Goal: Transaction & Acquisition: Register for event/course

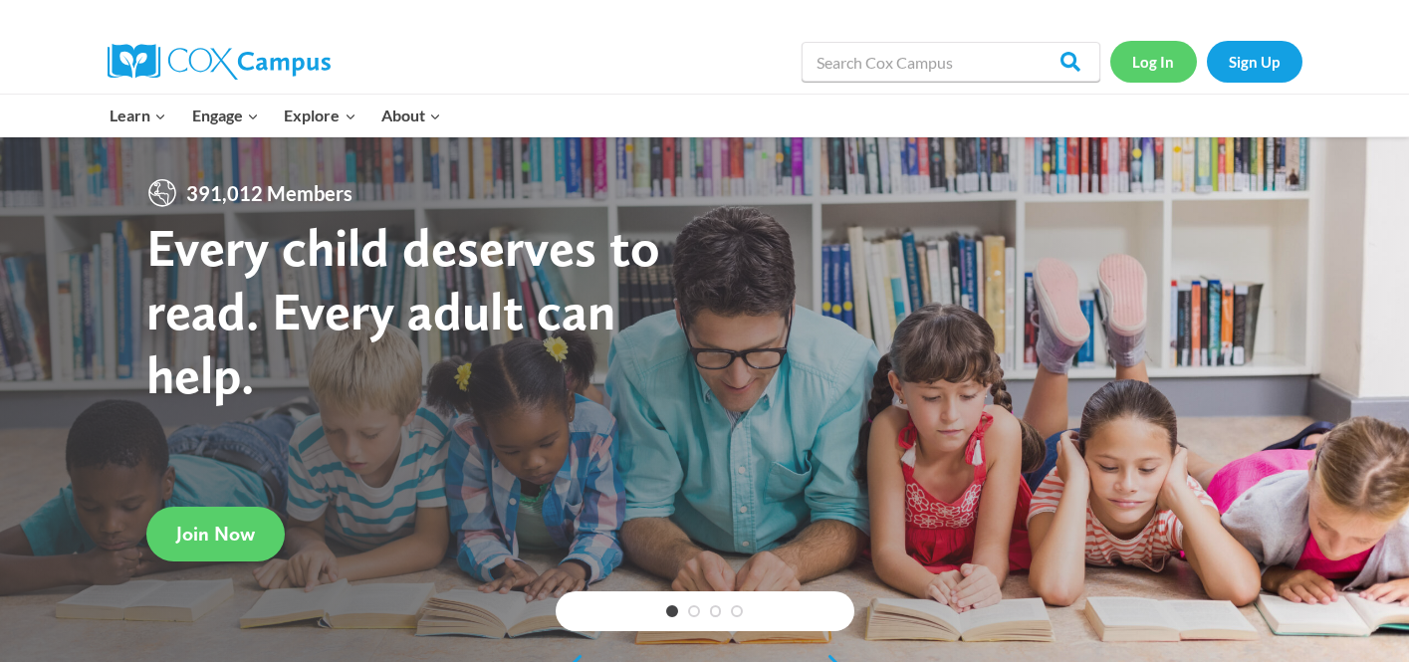
click at [1173, 75] on link "Log In" at bounding box center [1153, 61] width 87 height 41
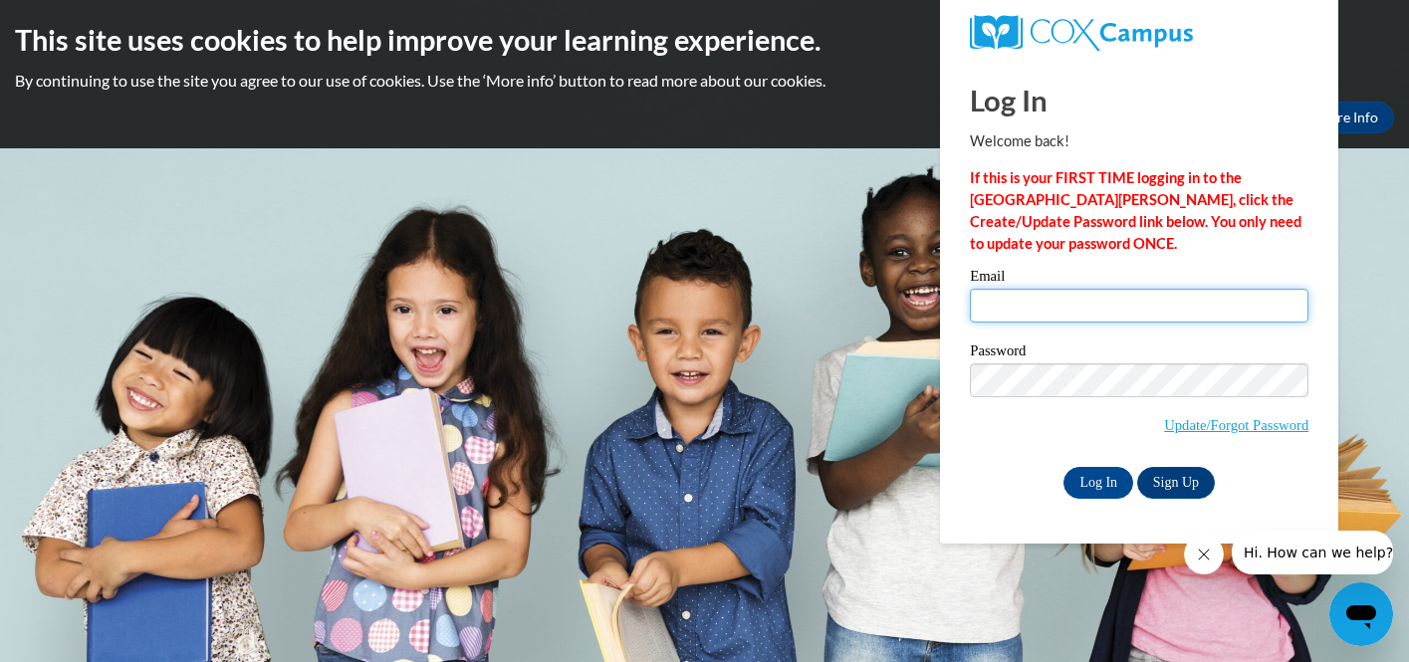
click at [1042, 308] on input "Email" at bounding box center [1139, 306] width 338 height 34
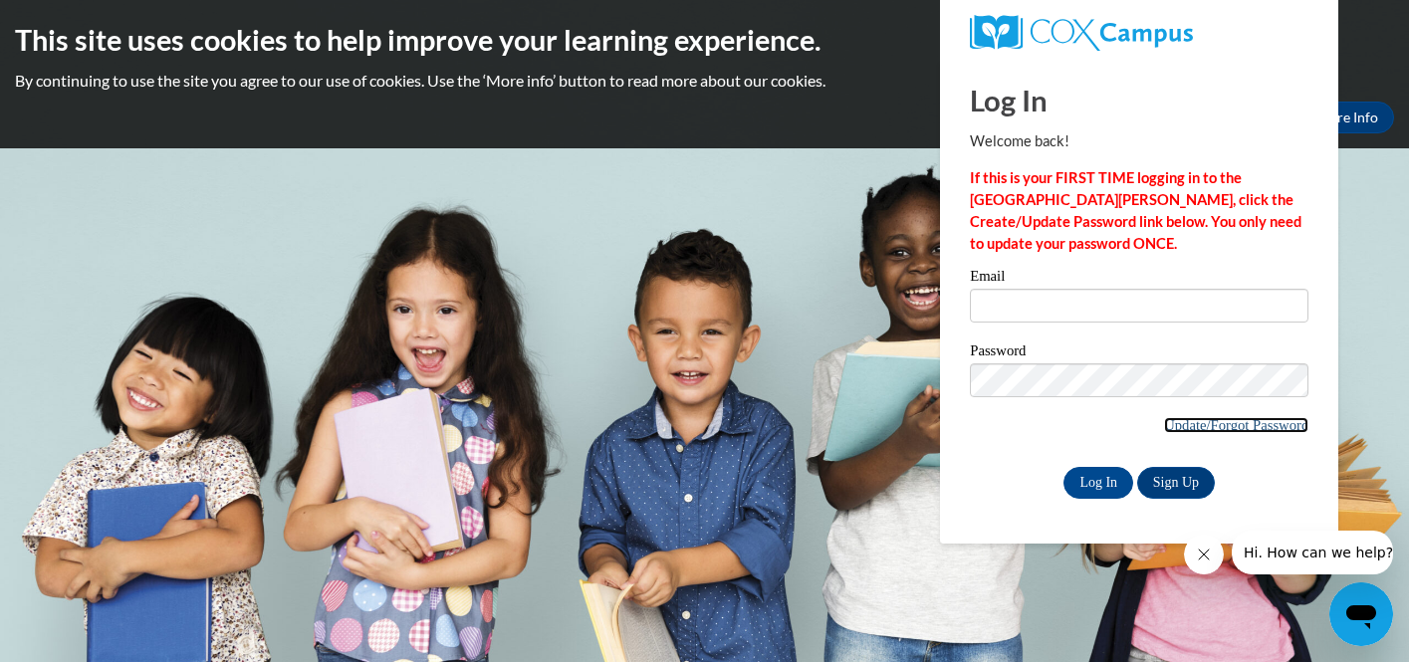
click at [1268, 428] on link "Update/Forgot Password" at bounding box center [1236, 425] width 144 height 16
click at [1186, 470] on link "Sign Up" at bounding box center [1176, 483] width 78 height 32
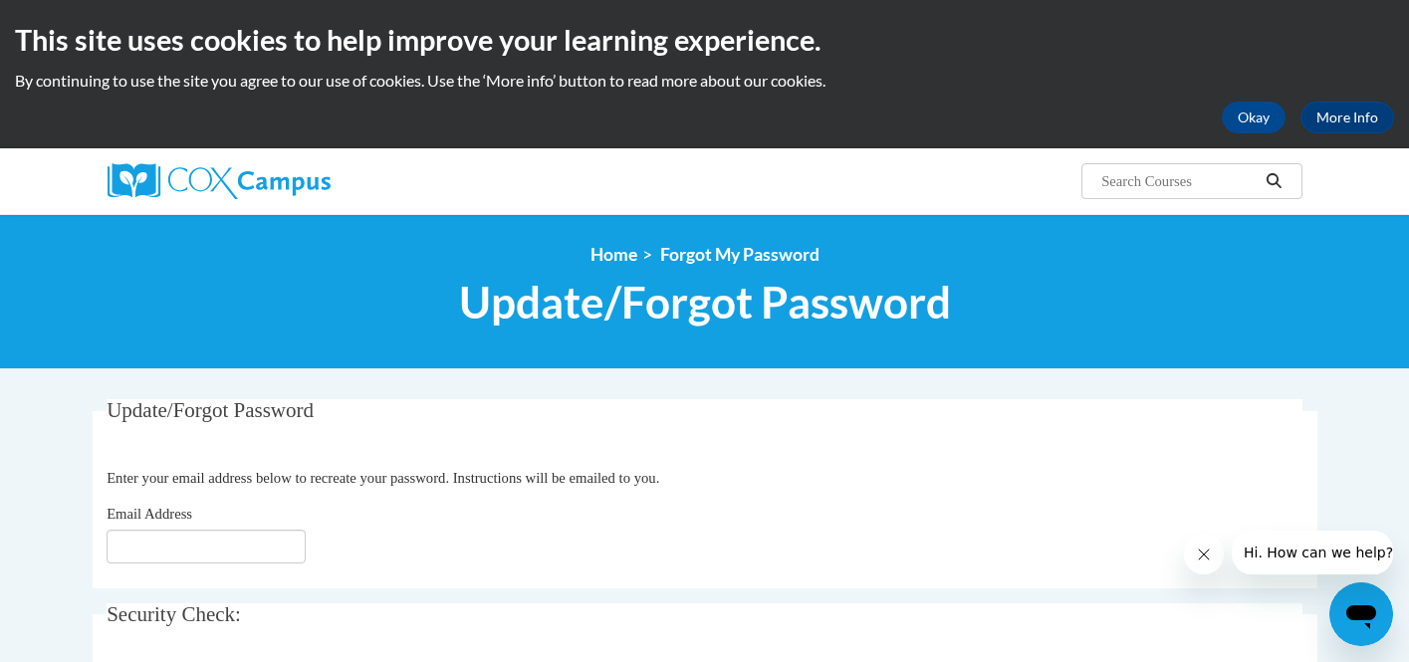
click at [128, 564] on fieldset "Update/Forgot Password Please enter your email address Enter your email address…" at bounding box center [705, 493] width 1224 height 189
click at [128, 554] on input "Email Address" at bounding box center [206, 547] width 199 height 34
click at [260, 539] on input "carol.affonso39@gmail,com" at bounding box center [206, 547] width 199 height 34
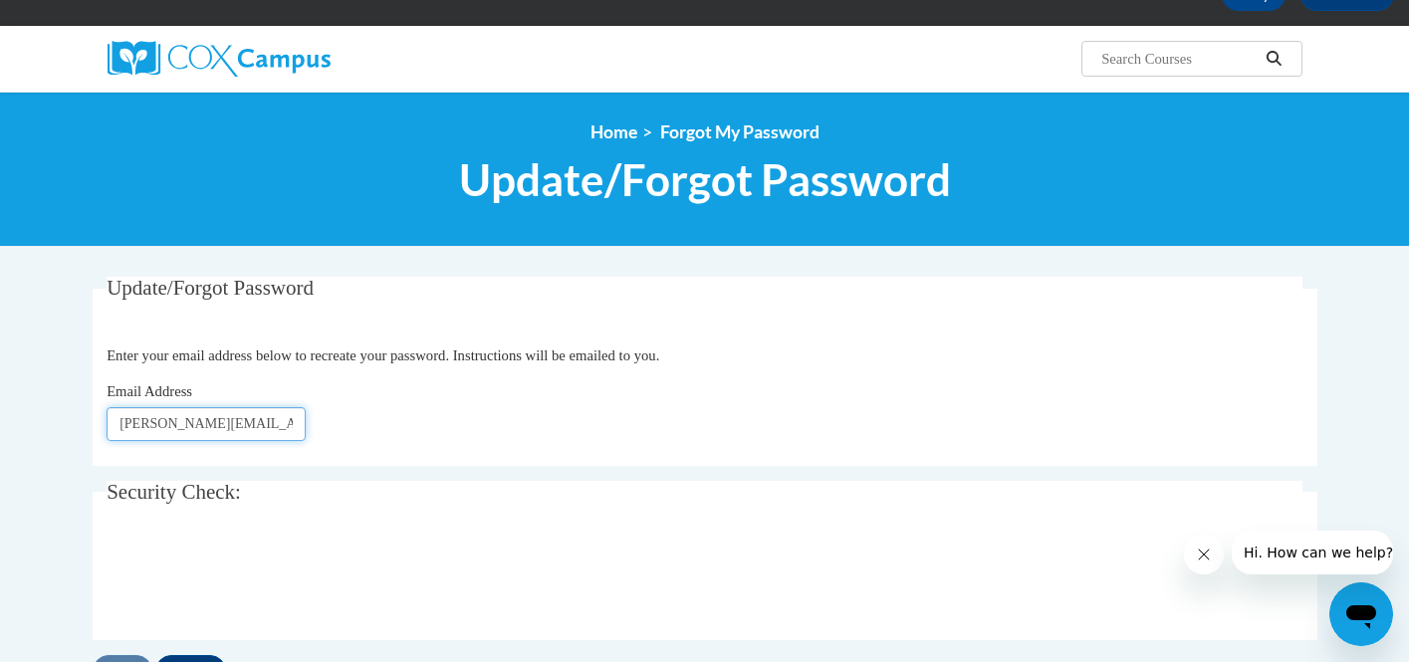
scroll to position [138, 0]
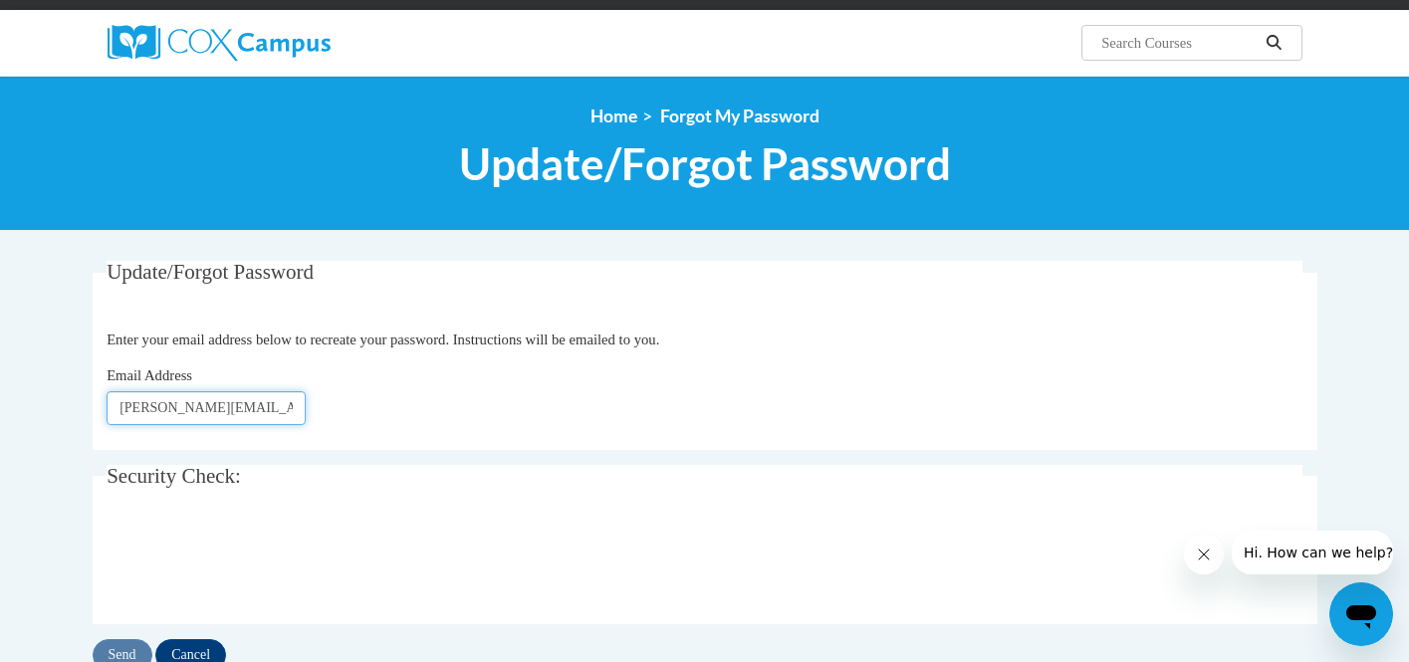
type input "[EMAIL_ADDRESS][DOMAIN_NAME]"
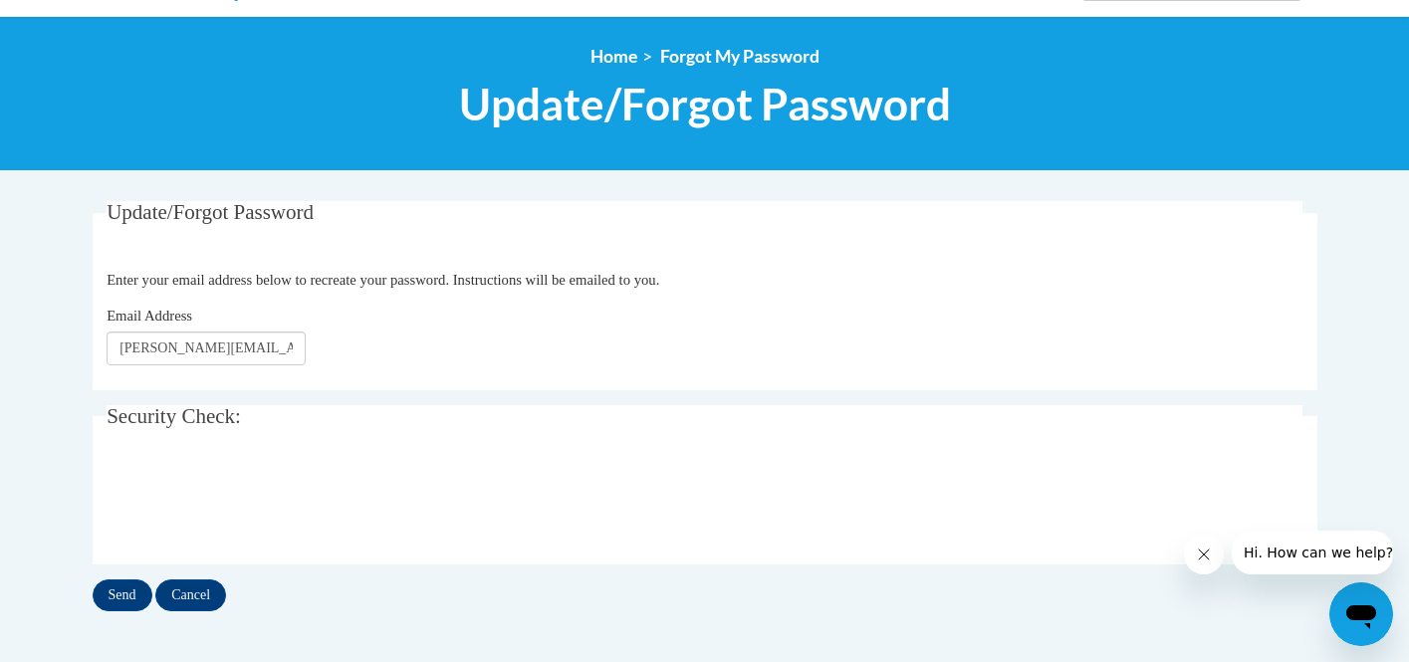
scroll to position [203, 0]
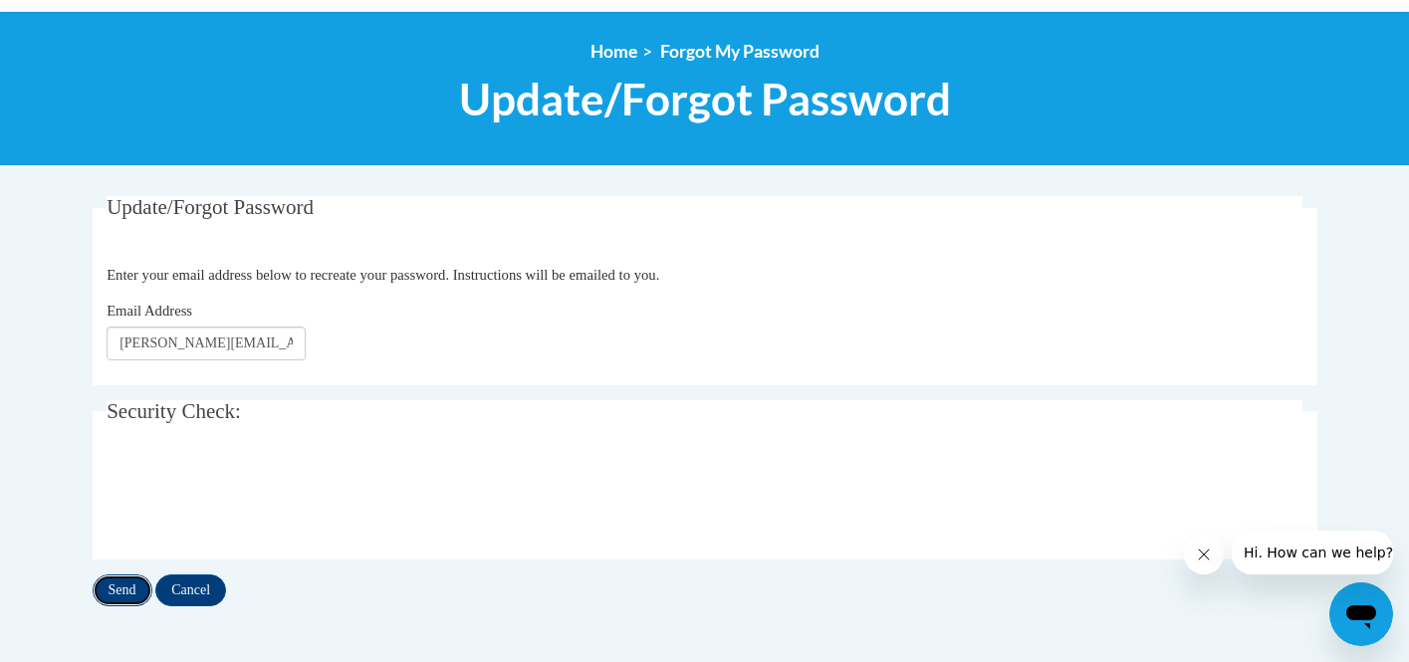
click at [119, 596] on input "Send" at bounding box center [123, 590] width 60 height 32
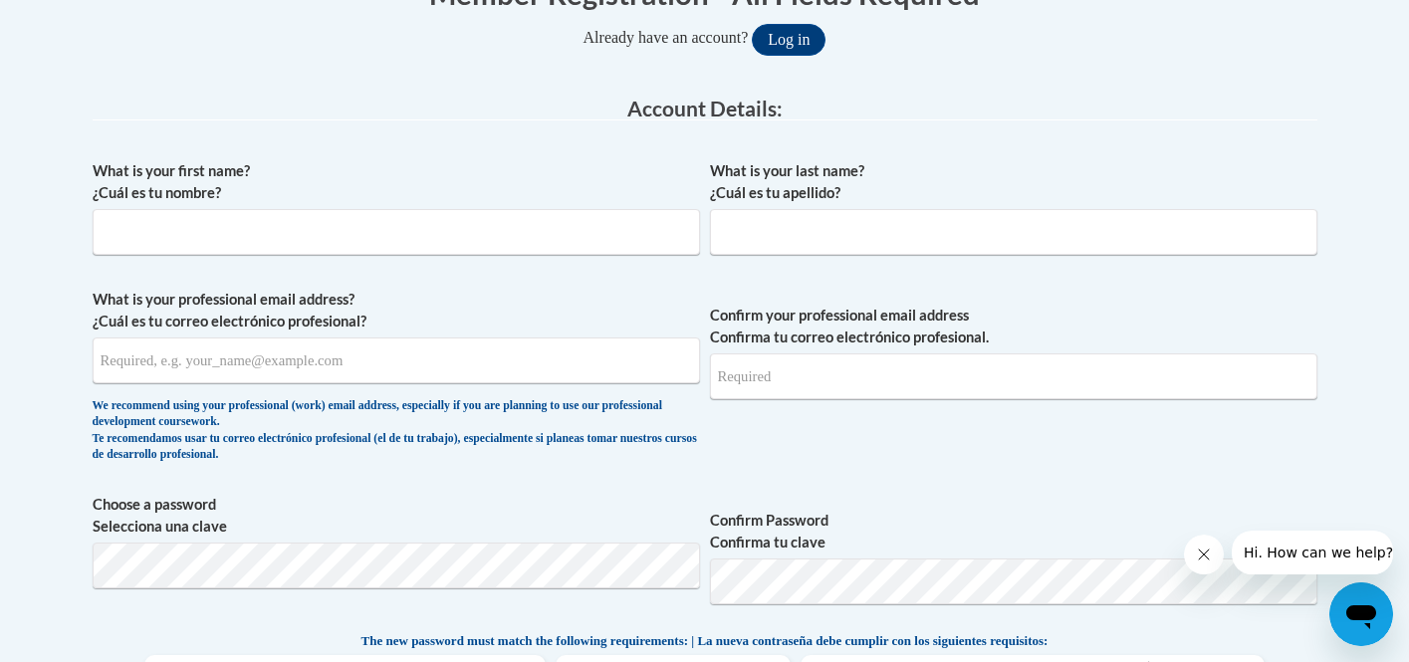
scroll to position [455, 0]
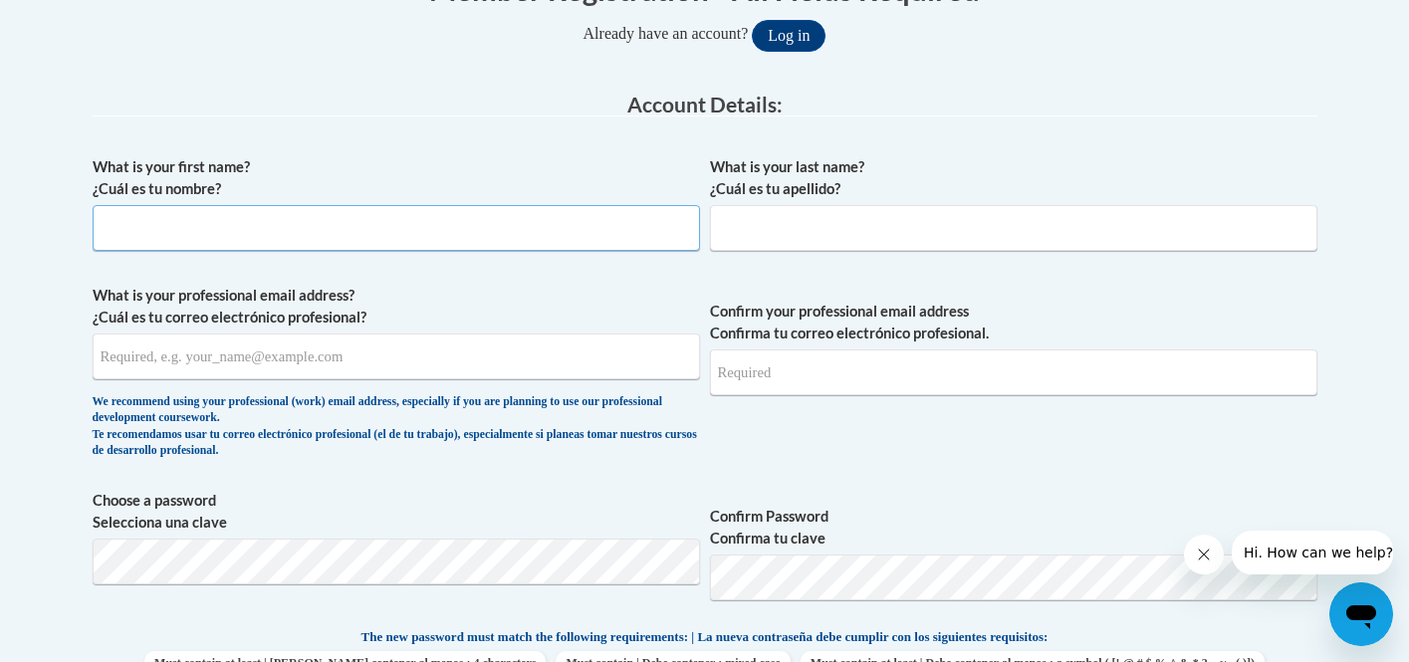
click at [256, 250] on input "What is your first name? ¿Cuál es tu nombre?" at bounding box center [396, 228] width 607 height 46
click at [132, 226] on input "Anna Carolina" at bounding box center [396, 228] width 607 height 46
type input "A. Carolina"
click at [768, 230] on input "What is your last name? ¿Cuál es tu apellido?" at bounding box center [1013, 228] width 607 height 46
type input "G. Affonso"
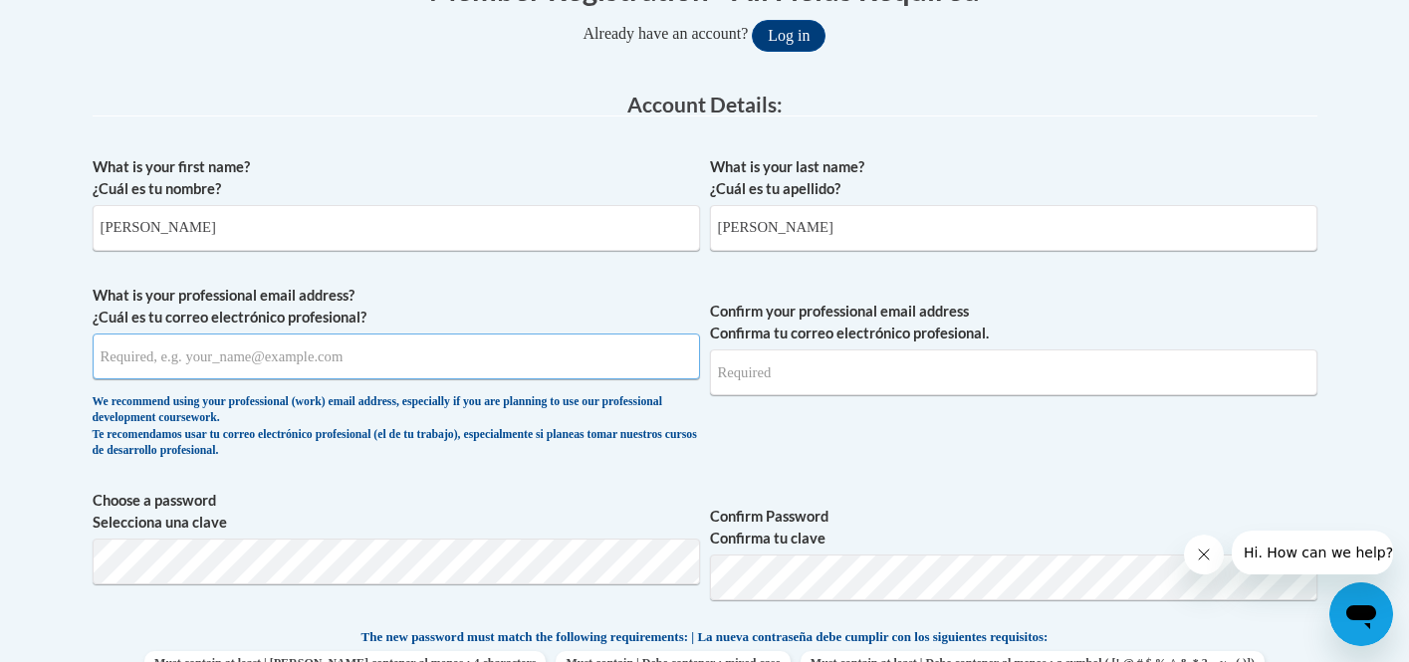
click at [286, 333] on input "What is your professional email address? ¿Cuál es tu correo electrónico profesi…" at bounding box center [396, 356] width 607 height 46
click at [279, 356] on input "What is your professional email address? ¿Cuál es tu correo electrónico profesi…" at bounding box center [396, 356] width 607 height 46
drag, startPoint x: 295, startPoint y: 356, endPoint x: -7, endPoint y: 350, distance: 301.7
type input "carol.affonso39@gmail.com"
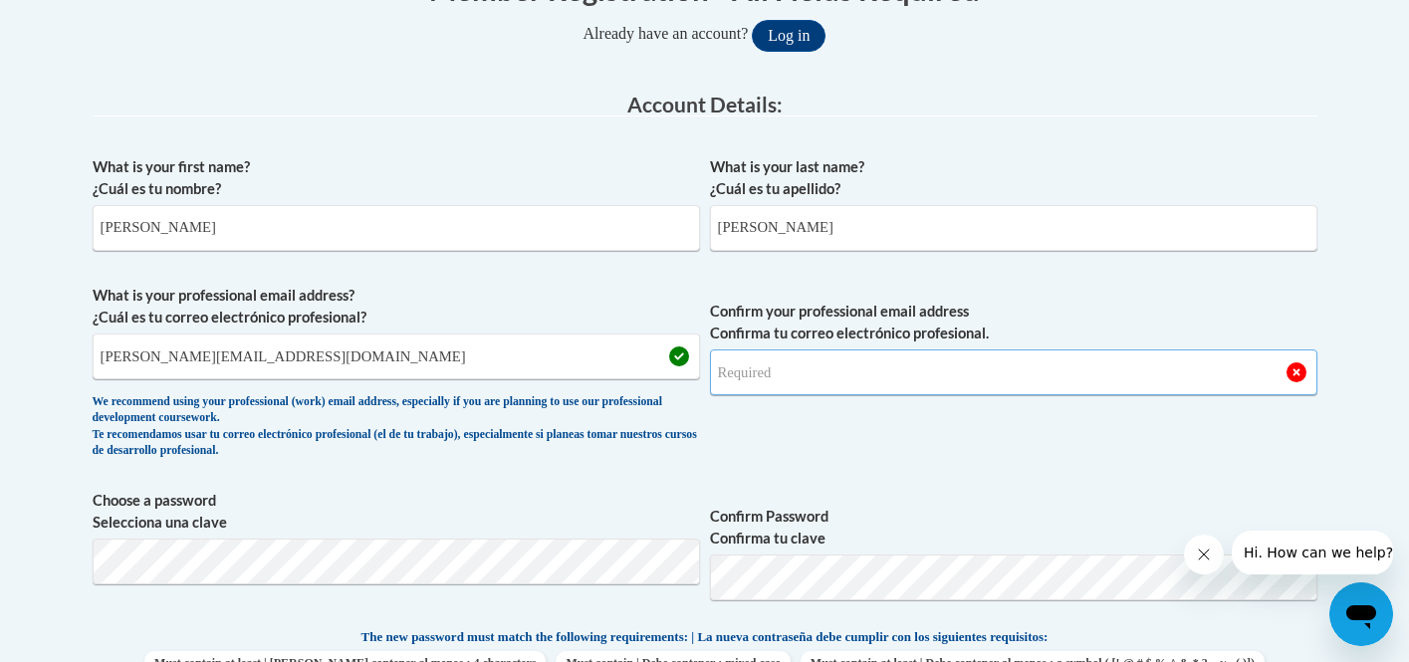
click at [742, 361] on input "Confirm your professional email address Confirma tu correo electrónico profesio…" at bounding box center [1013, 372] width 607 height 46
type input "v"
type input "carol.affonso39@gmail.com"
click at [908, 430] on span "Confirm your professional email address Confirma tu correo electrónico profesio…" at bounding box center [1013, 377] width 607 height 184
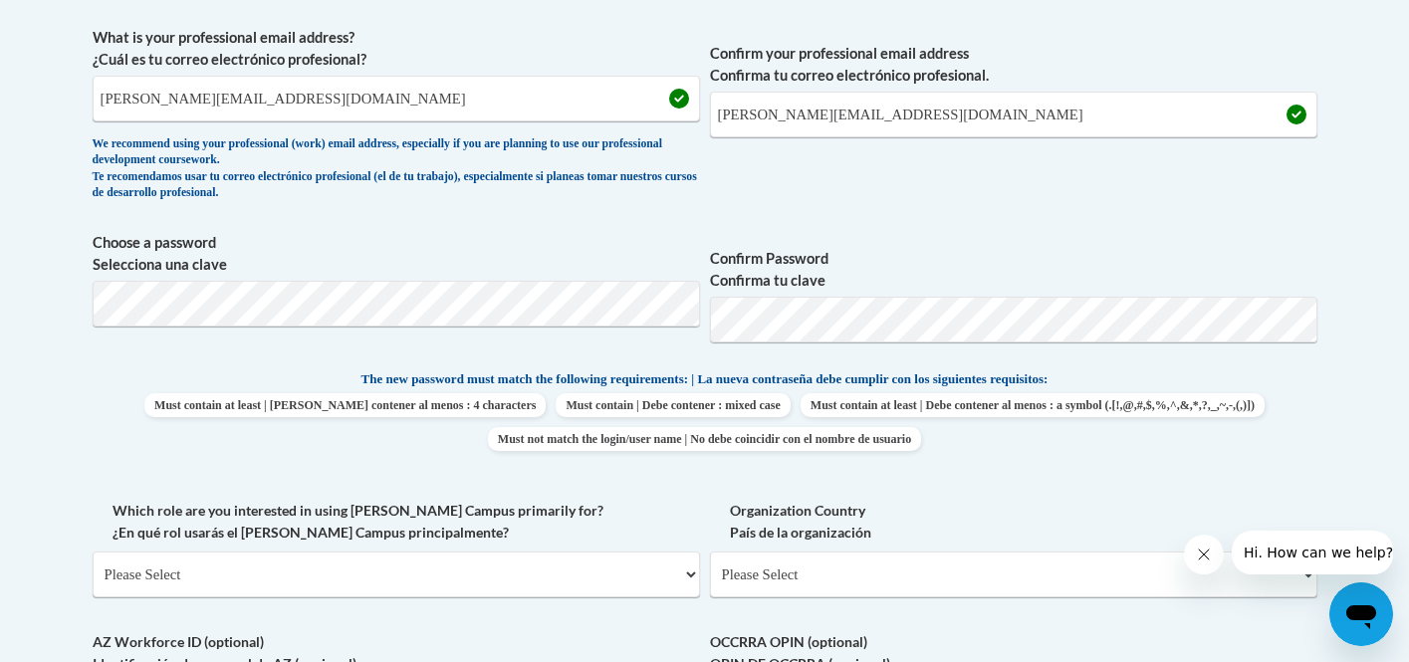
scroll to position [715, 0]
click at [874, 417] on span "Must contain at least | Debe contener al menos : 4 characters Must contain | De…" at bounding box center [705, 420] width 1224 height 58
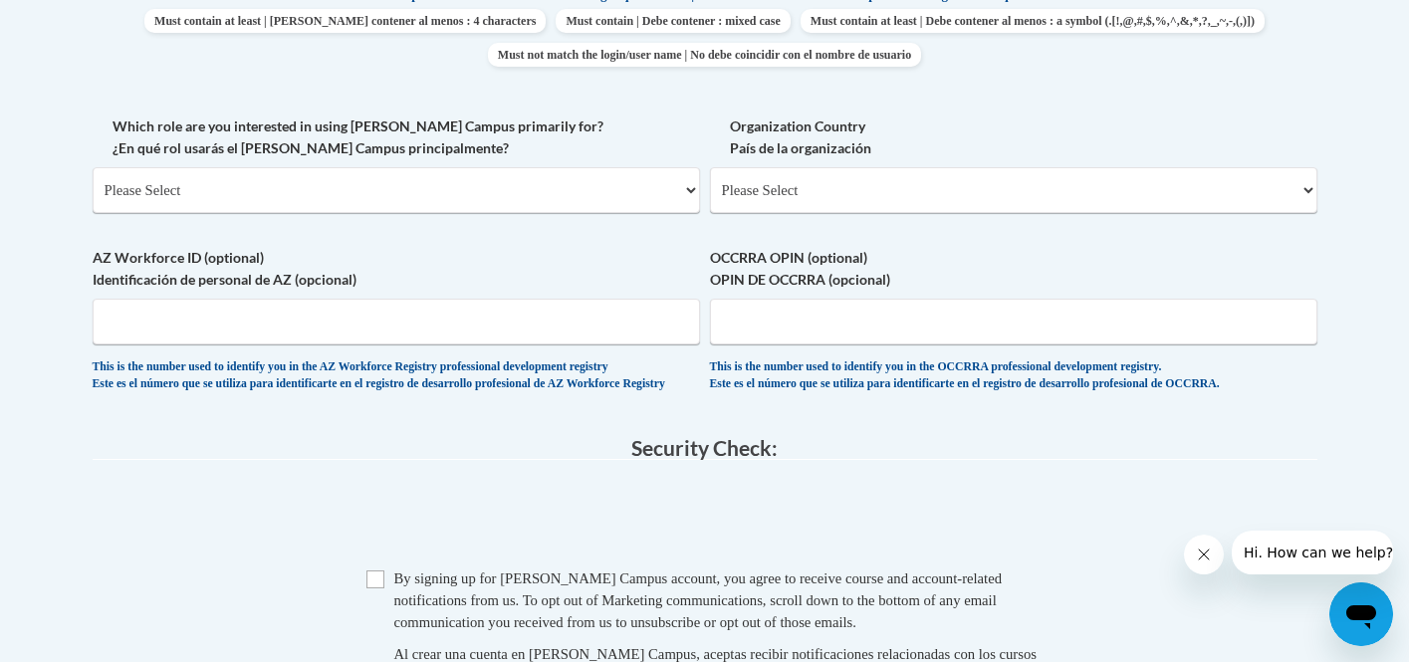
scroll to position [1090, 0]
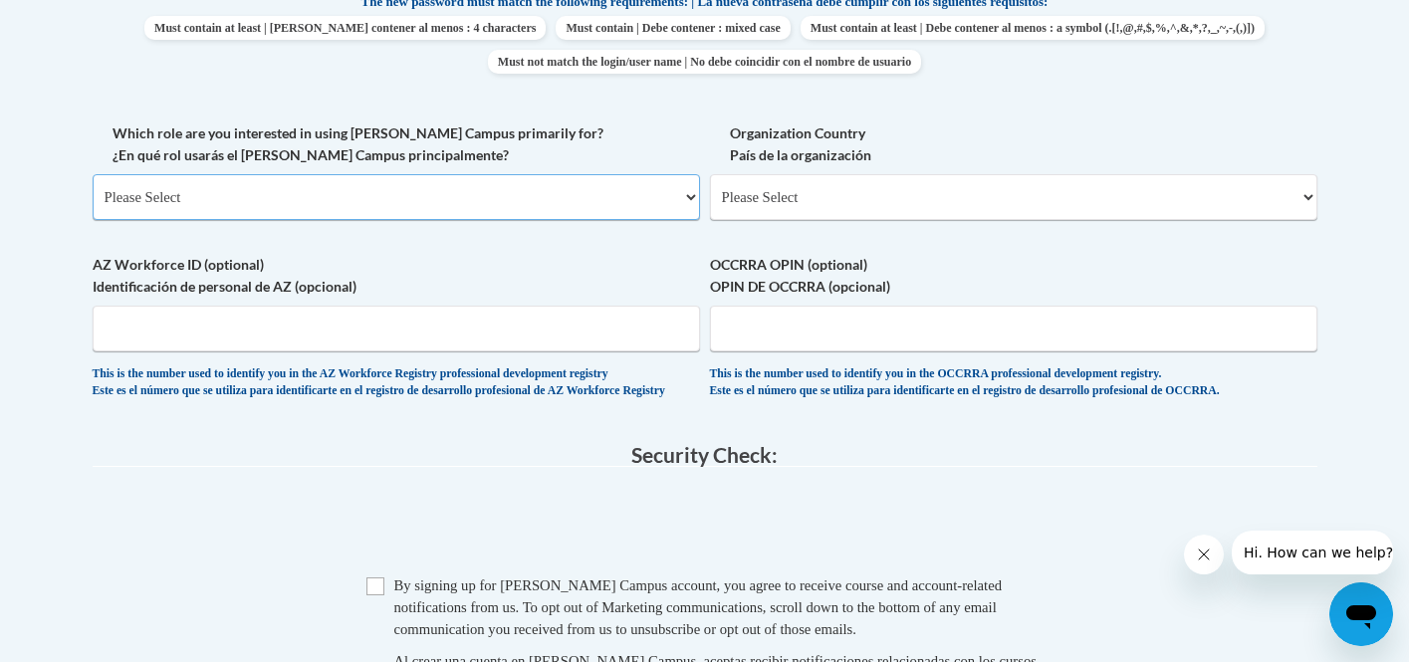
click at [626, 191] on select "Please Select College/University | Colegio/Universidad Community/Nonprofit Part…" at bounding box center [396, 197] width 607 height 46
select select "fbf2d438-af2f-41f8-98f1-81c410e29de3"
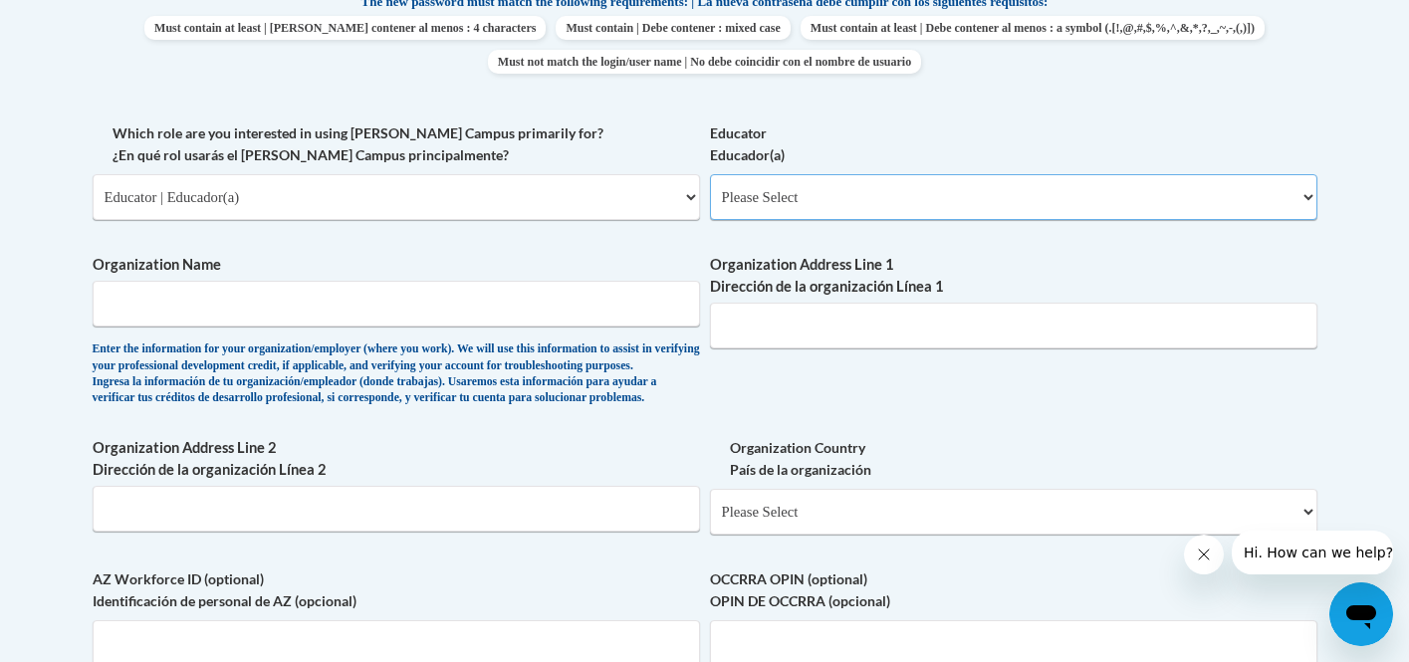
click at [863, 194] on select "Please Select Early Learning/Daycare Teacher/Family Home Care Provider | Maestr…" at bounding box center [1013, 197] width 607 height 46
select select "5e2af403-4f2c-4e49-a02f-103e55d7b75b"
click at [484, 311] on input "Organization Name" at bounding box center [396, 304] width 607 height 46
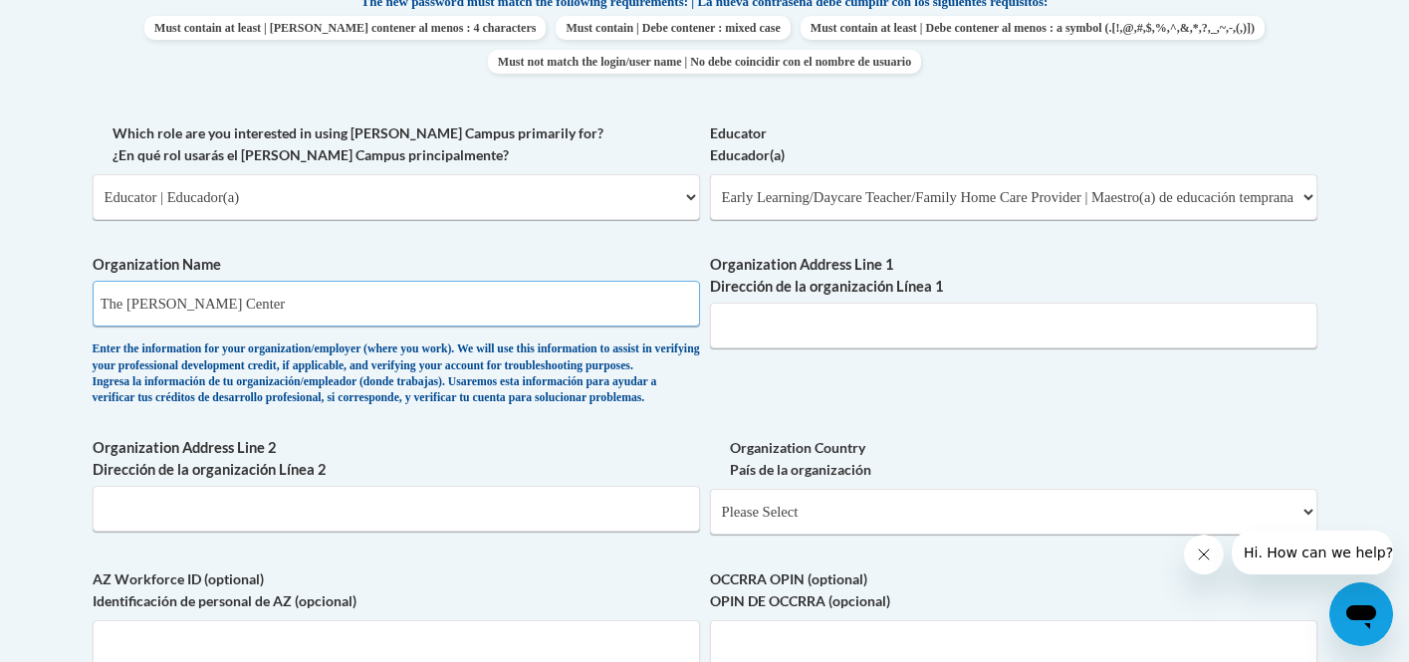
type input "The Frazer Center"
click at [741, 334] on input "Organization Address Line 1 Dirección de la organización Línea 1" at bounding box center [1013, 326] width 607 height 46
click at [292, 306] on input "The Frazer Center" at bounding box center [396, 304] width 607 height 46
click at [770, 342] on input "Organization Address Line 1 Dirección de la organización Línea 1" at bounding box center [1013, 326] width 607 height 46
paste input "1815 S Ponce De Leon Ave NE, Atlanta, GA 30307"
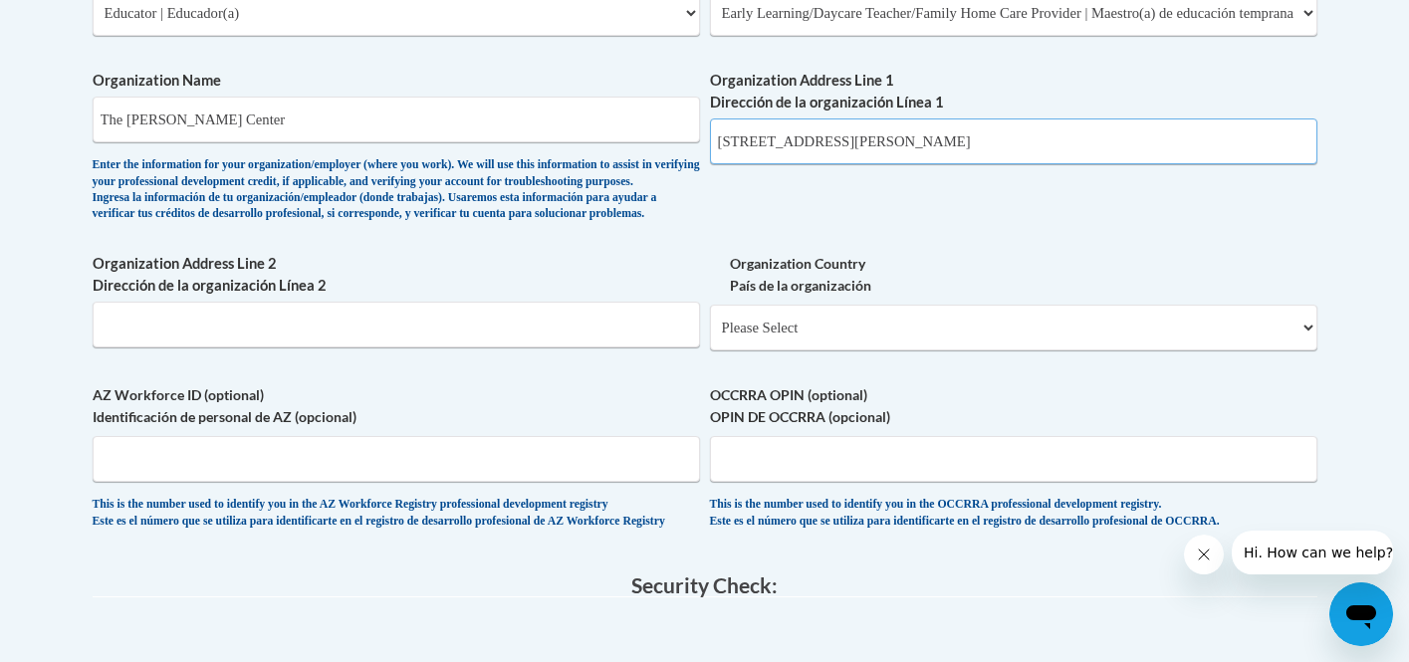
scroll to position [1278, 0]
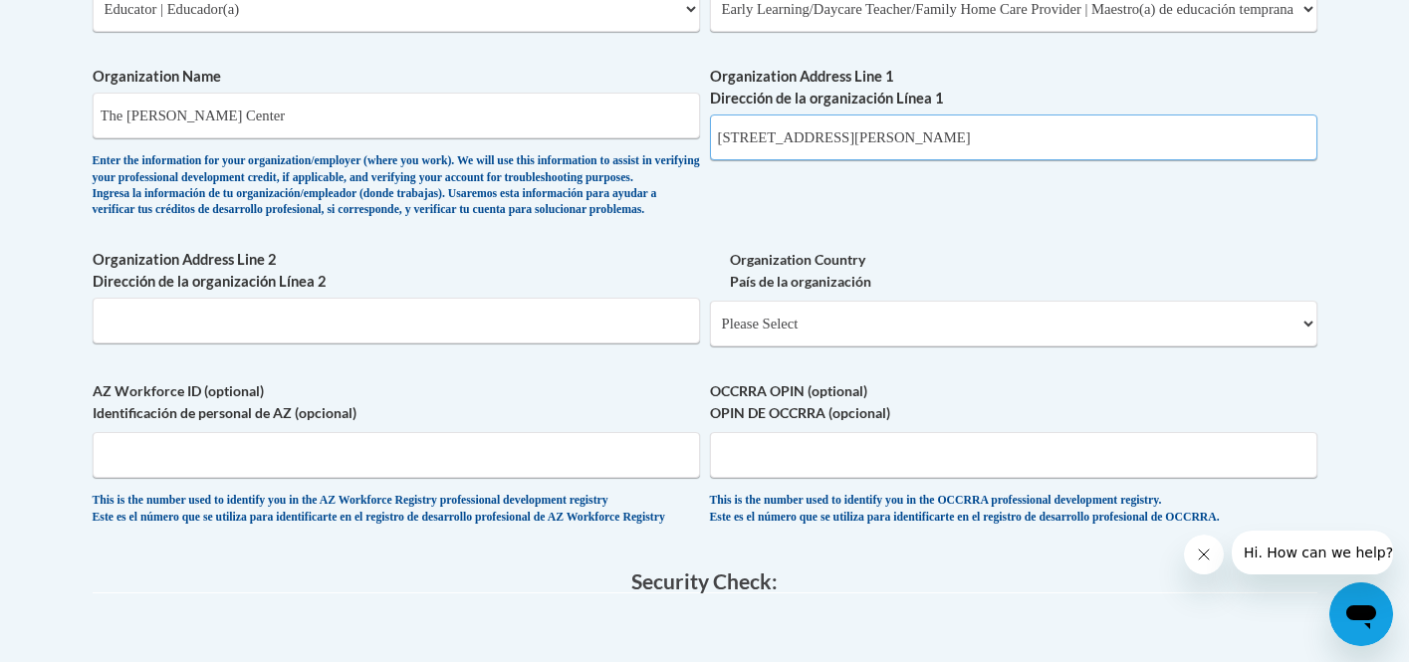
type input "1815 S Ponce De Leon Ave NE, Atlanta, GA 30307"
click at [270, 334] on input "Organization Address Line 2 Dirección de la organización Línea 2" at bounding box center [396, 321] width 607 height 46
click at [861, 346] on select "Please Select United States | Estados Unidos Outside of the United States | Fue…" at bounding box center [1013, 324] width 607 height 46
select select "ad49bcad-a171-4b2e-b99c-48b446064914"
select select
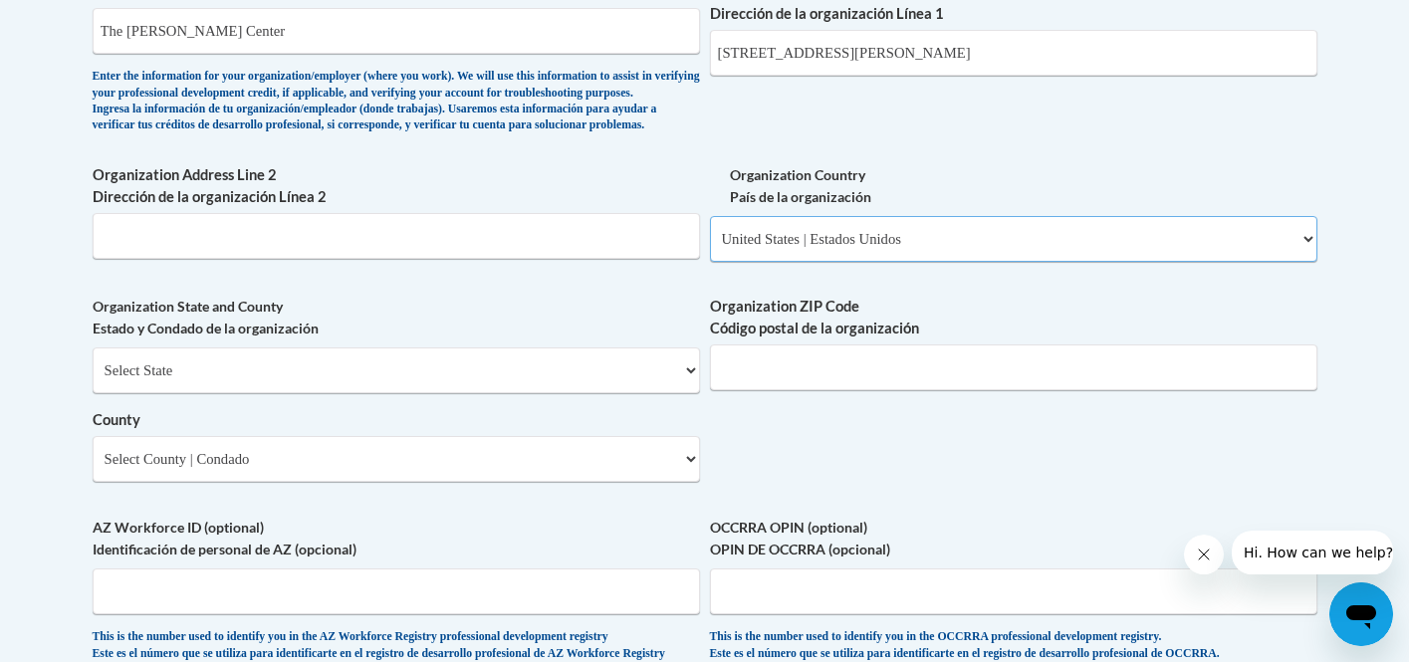
scroll to position [1377, 0]
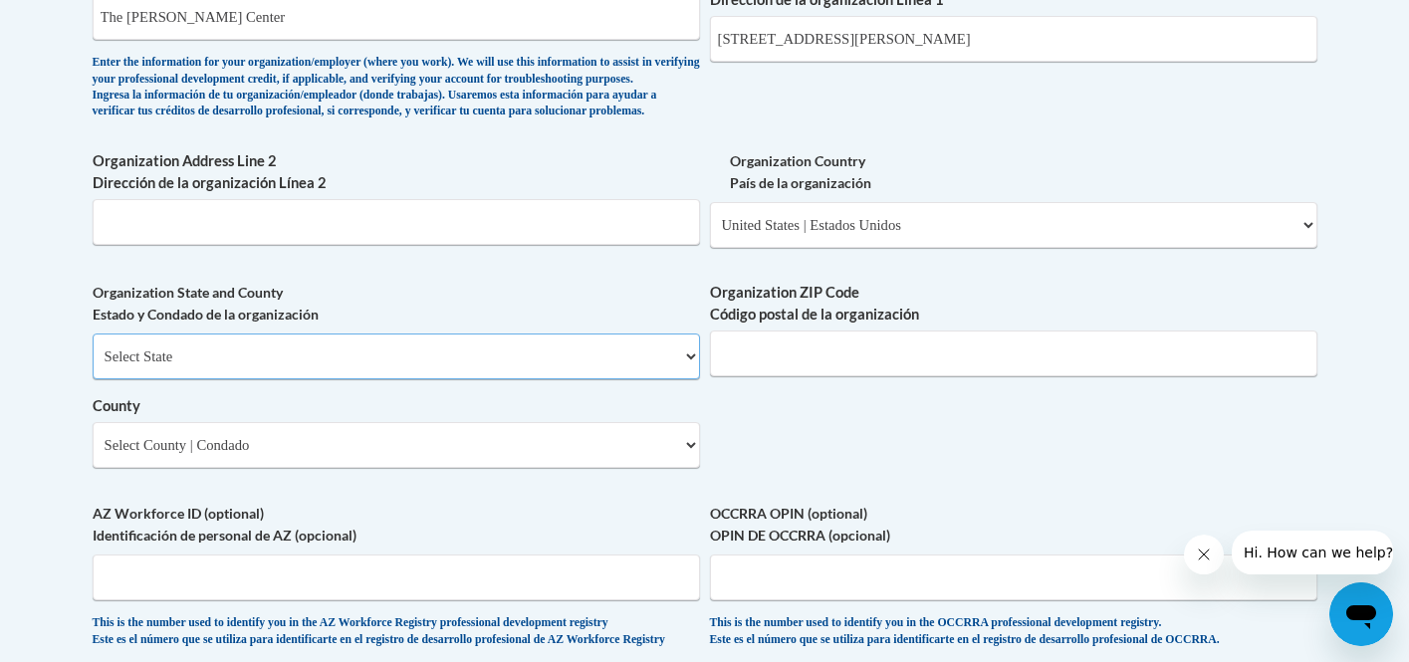
click at [466, 379] on select "Select State Alabama Alaska Arizona Arkansas California Colorado Connecticut De…" at bounding box center [396, 356] width 607 height 46
select select "Georgia"
click at [761, 391] on div "Organization ZIP Code Código postal de la organización" at bounding box center [1013, 337] width 607 height 110
click at [756, 376] on input "Organization ZIP Code Código postal de la organización" at bounding box center [1013, 354] width 607 height 46
type input "30307"
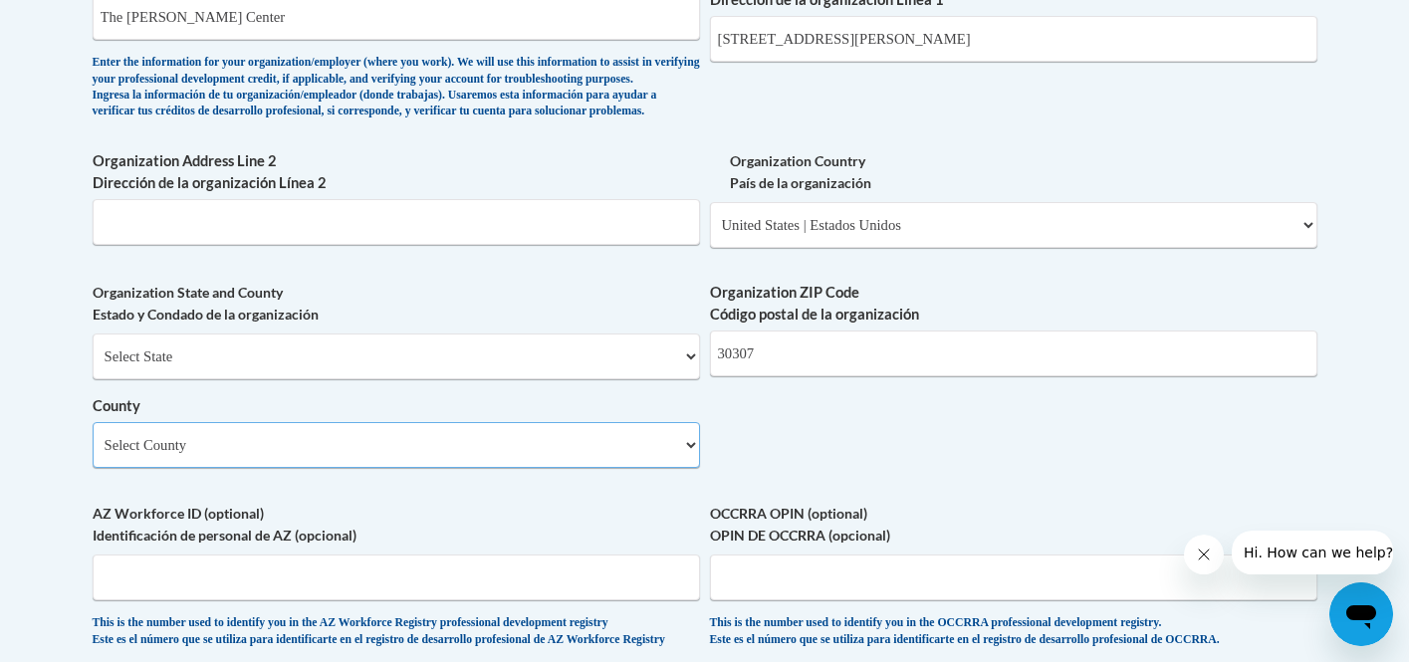
click at [340, 468] on select "Select County Appling Atkinson Bacon Baker Baldwin Banks Barrow Bartow Ben Hill…" at bounding box center [396, 445] width 607 height 46
select select "DeKalb"
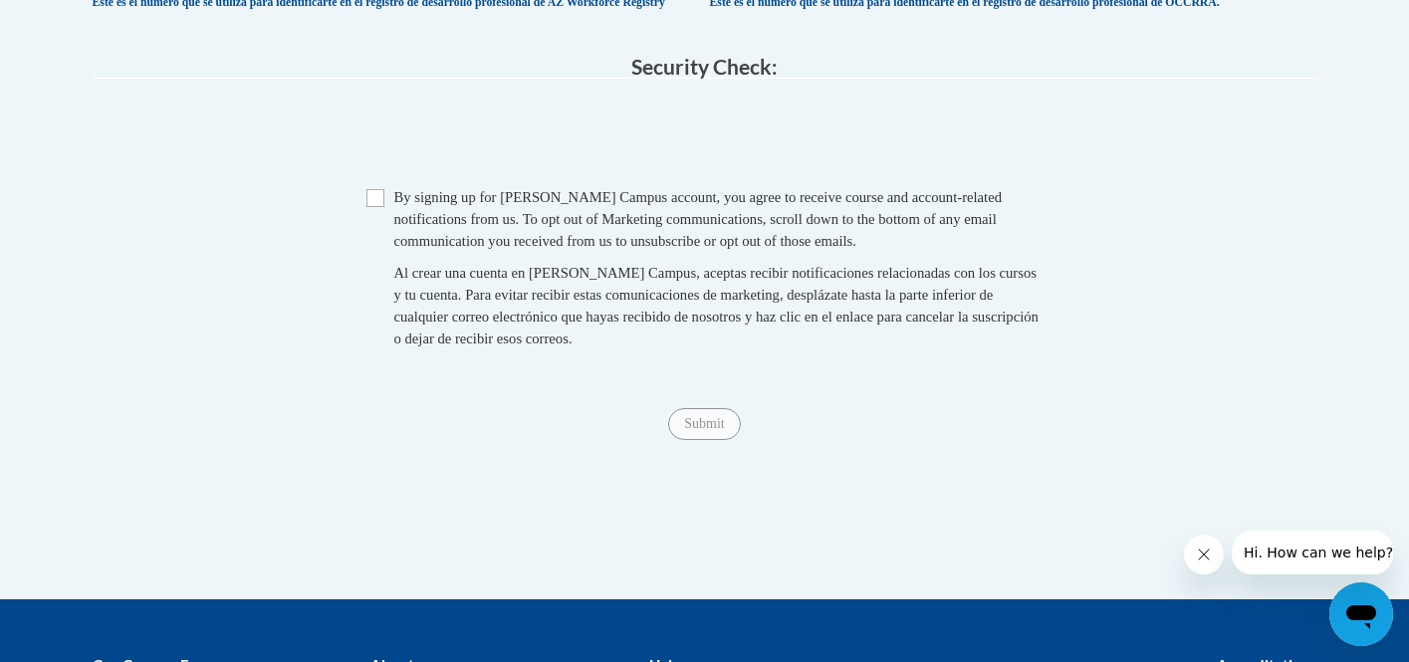
scroll to position [2018, 0]
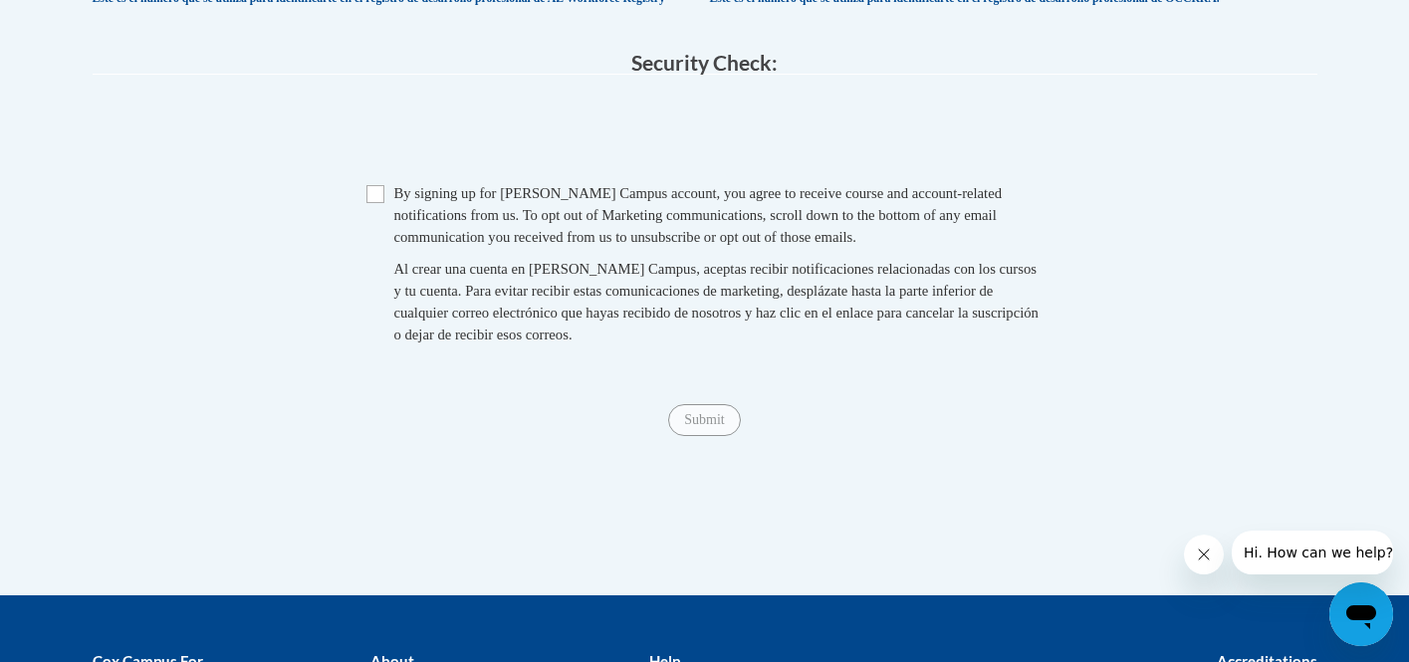
click at [375, 254] on span "Checkbox By signing up for a Cox Campus account, you agree to receive course an…" at bounding box center [704, 273] width 677 height 183
click at [374, 203] on input "Checkbox" at bounding box center [375, 194] width 18 height 18
checkbox input "true"
click at [708, 436] on input "Submit" at bounding box center [704, 420] width 72 height 32
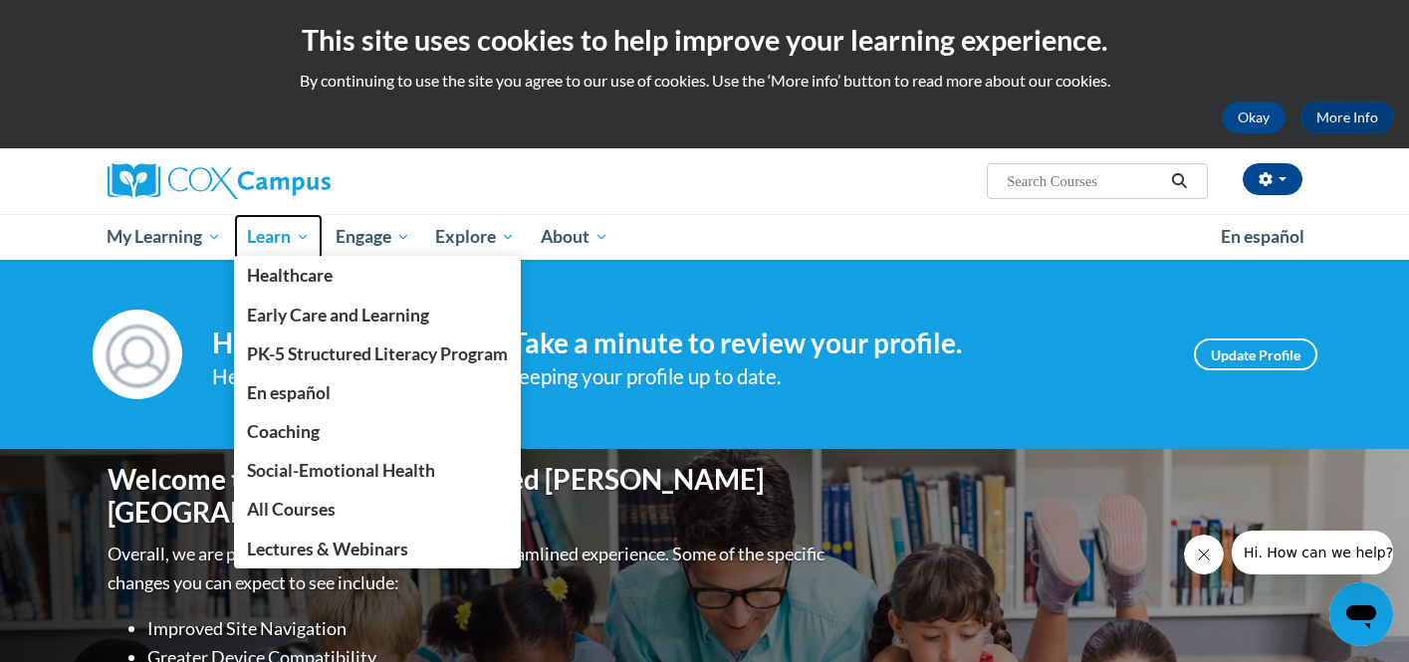
click at [294, 241] on span "Learn" at bounding box center [278, 237] width 63 height 24
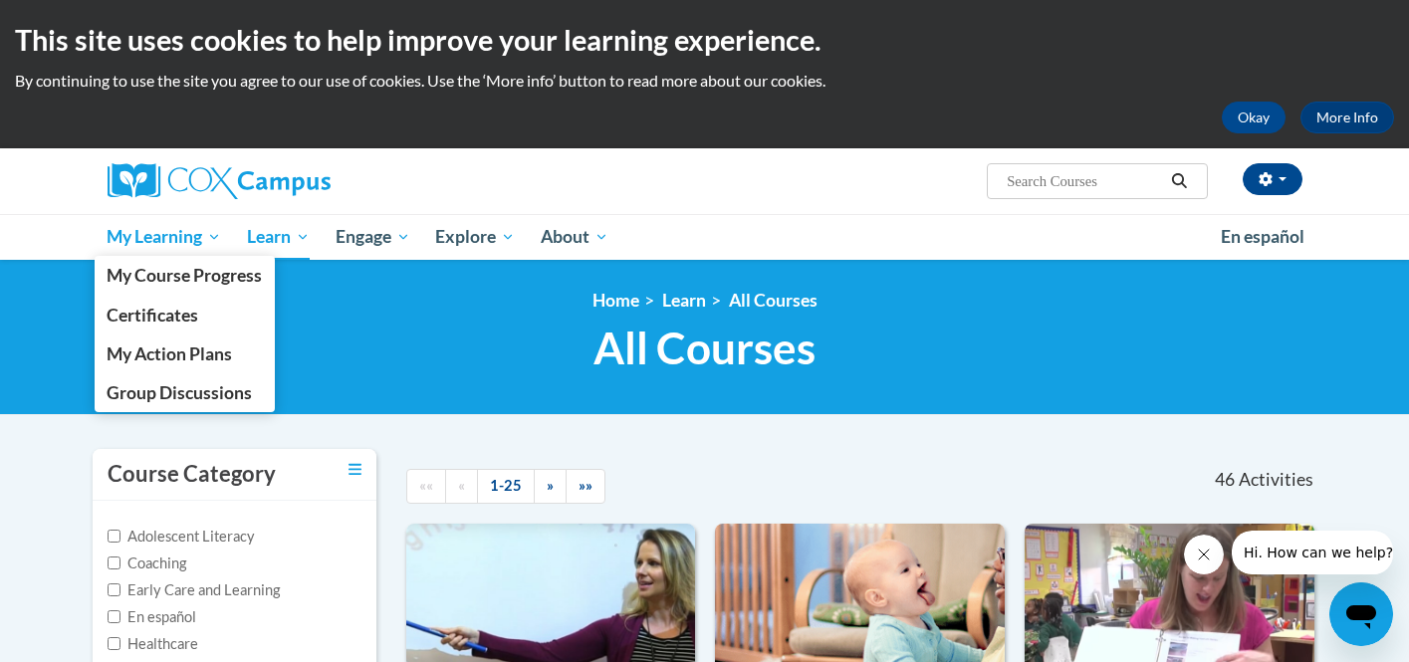
click at [220, 237] on span "My Learning" at bounding box center [164, 237] width 114 height 24
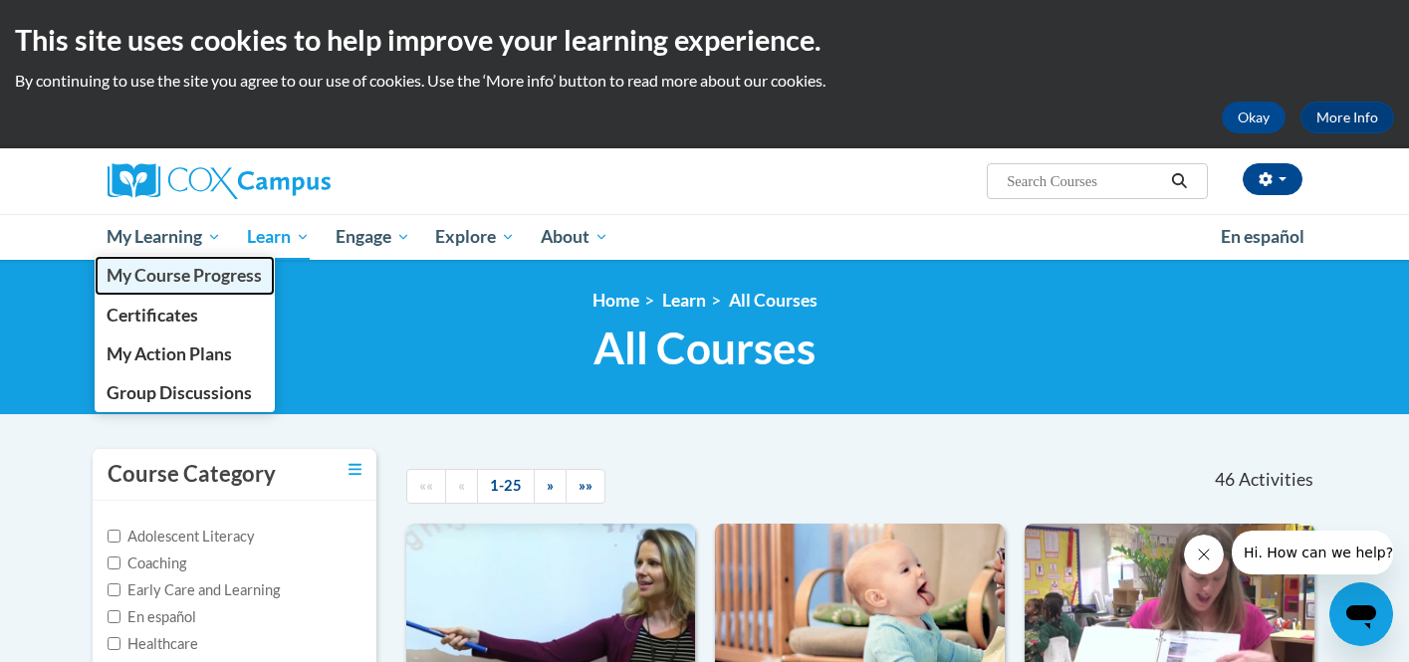
click at [214, 267] on span "My Course Progress" at bounding box center [184, 275] width 155 height 21
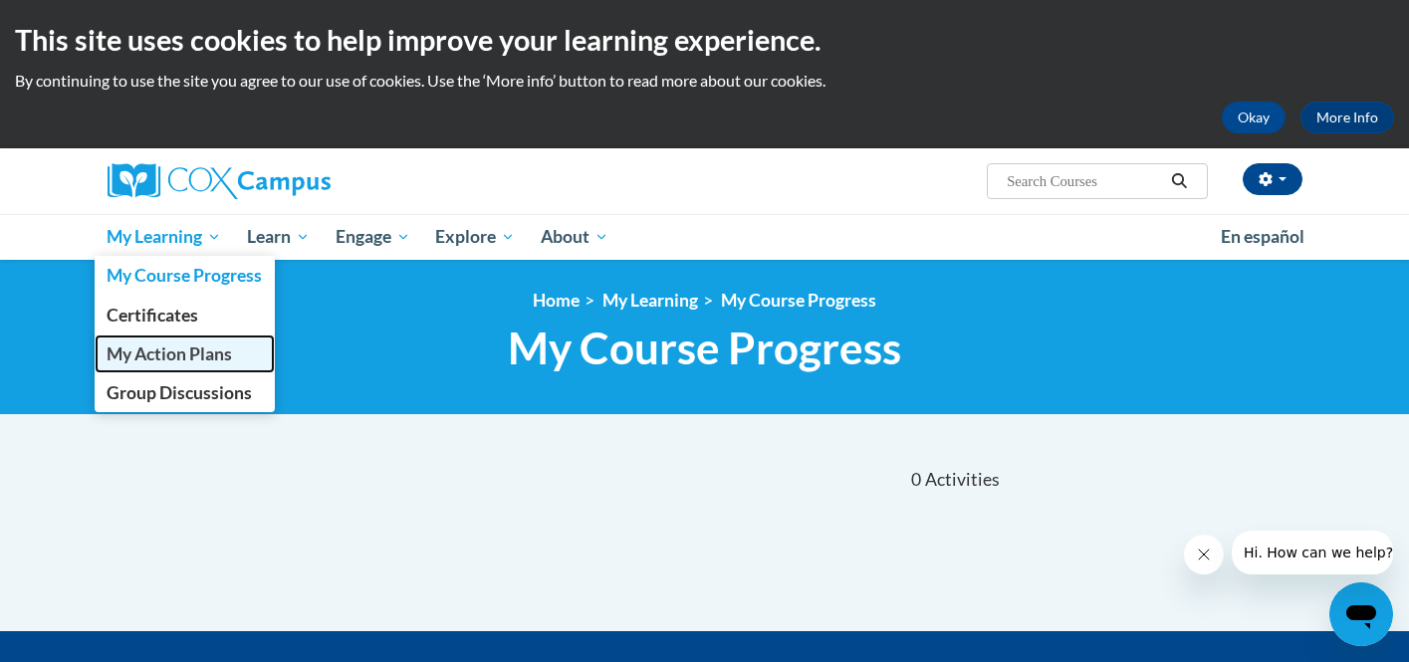
click at [200, 351] on span "My Action Plans" at bounding box center [169, 353] width 125 height 21
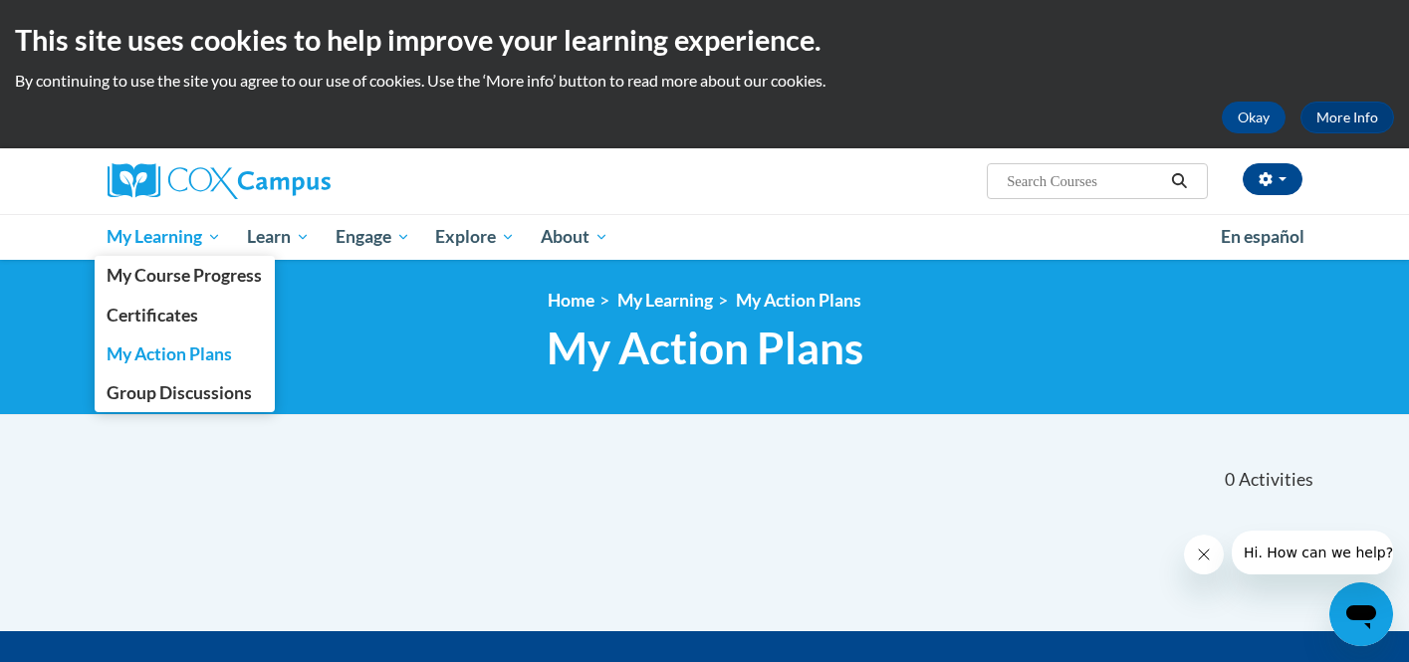
click at [212, 231] on span "My Learning" at bounding box center [164, 237] width 114 height 24
